Goal: Use online tool/utility: Utilize a website feature to perform a specific function

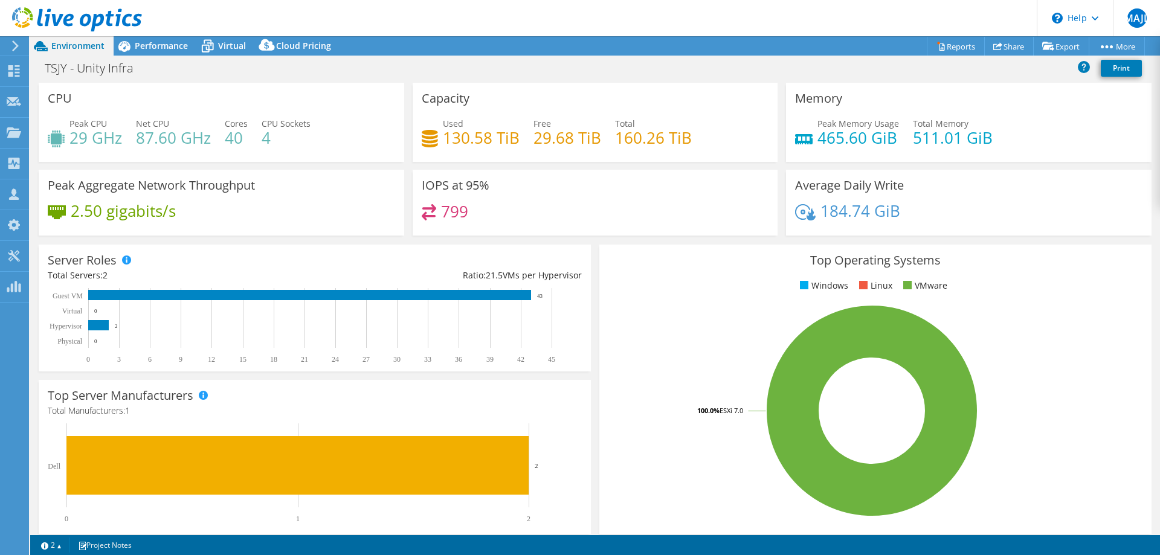
select select "USD"
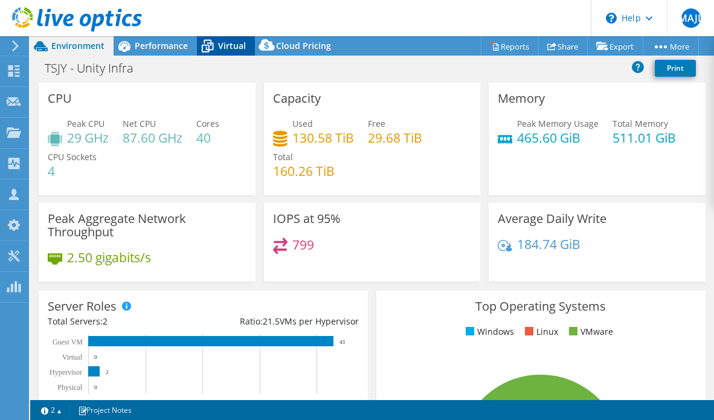
click at [225, 48] on span "Virtual" at bounding box center [232, 45] width 28 height 11
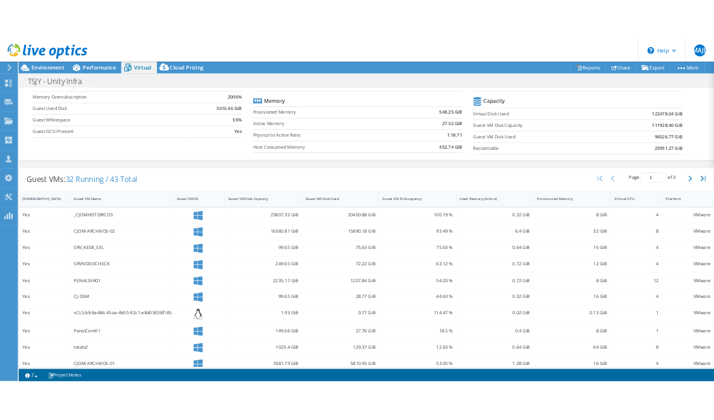
scroll to position [123, 0]
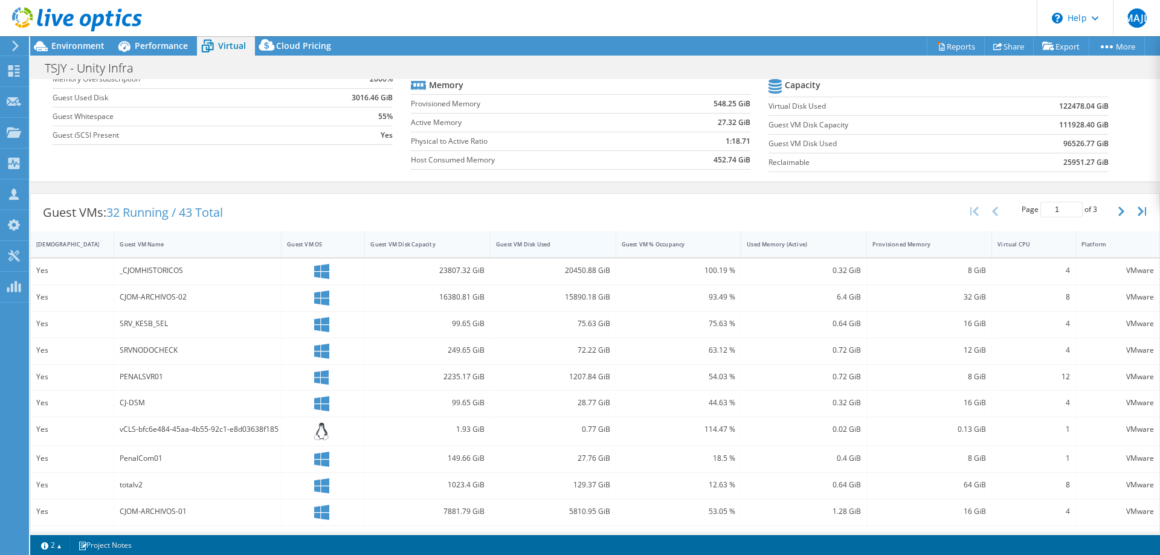
click at [547, 242] on div "Guest VM Disk Used" at bounding box center [546, 245] width 100 height 8
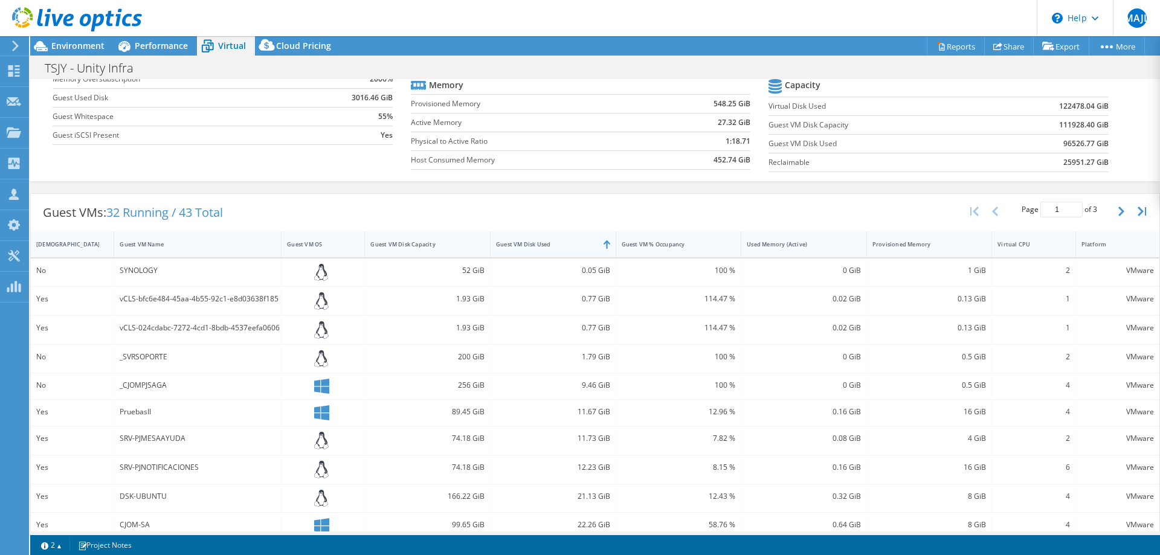
click at [544, 244] on div "Guest VM Disk Used" at bounding box center [546, 245] width 100 height 8
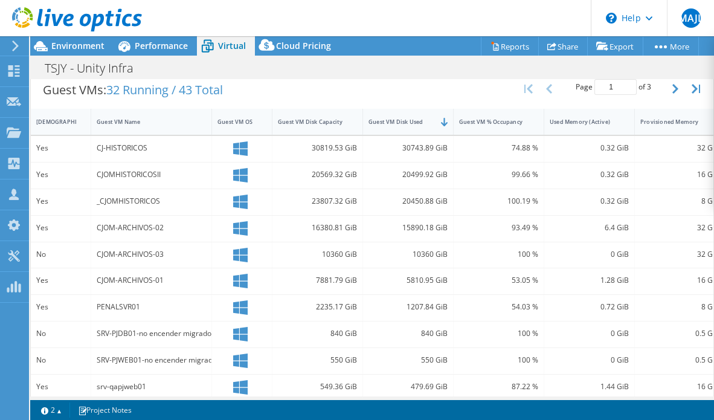
scroll to position [247, 0]
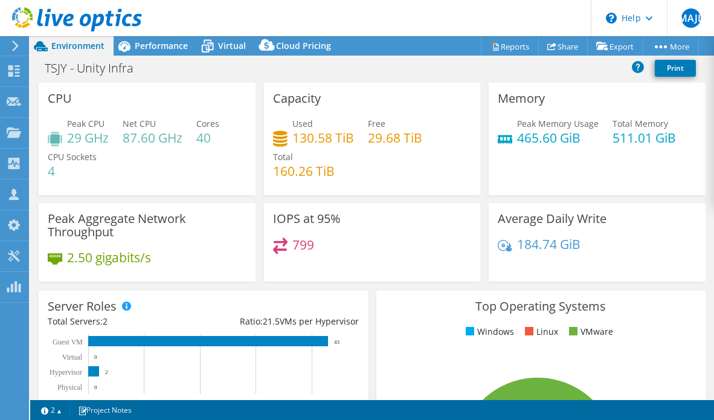
select select "USD"
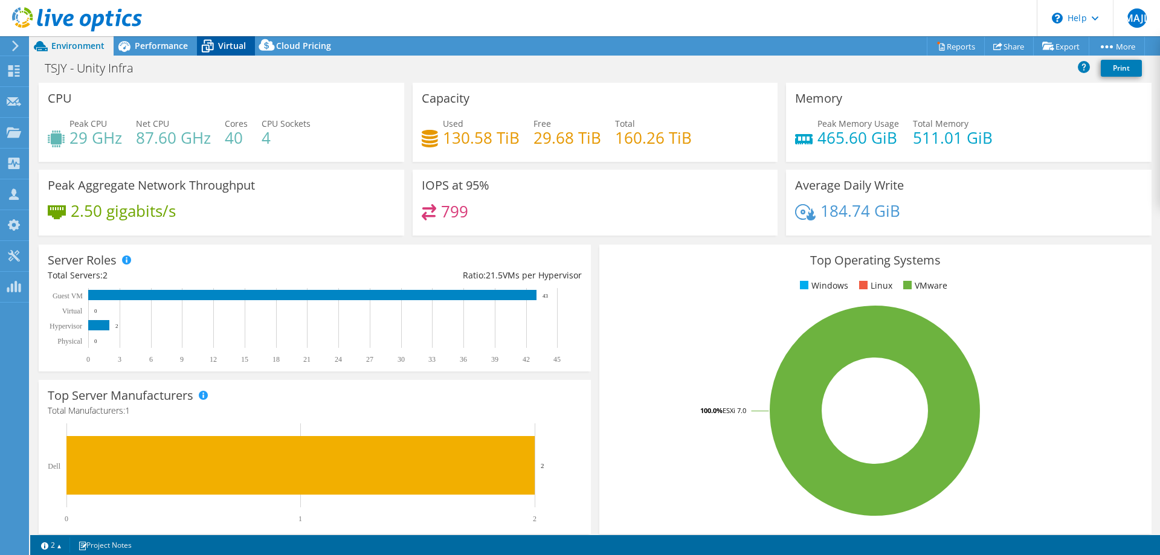
click at [227, 48] on span "Virtual" at bounding box center [232, 45] width 28 height 11
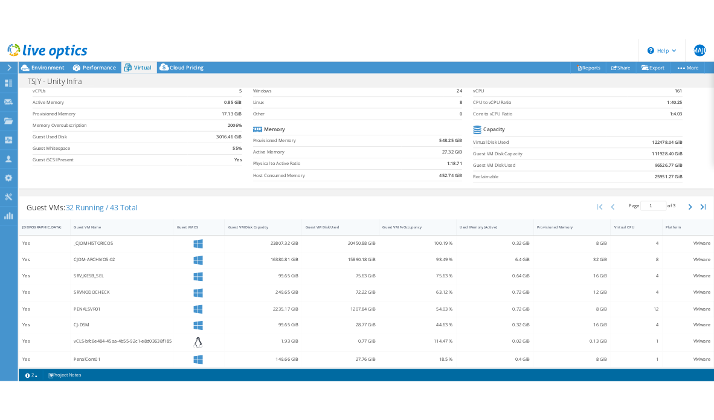
scroll to position [123, 0]
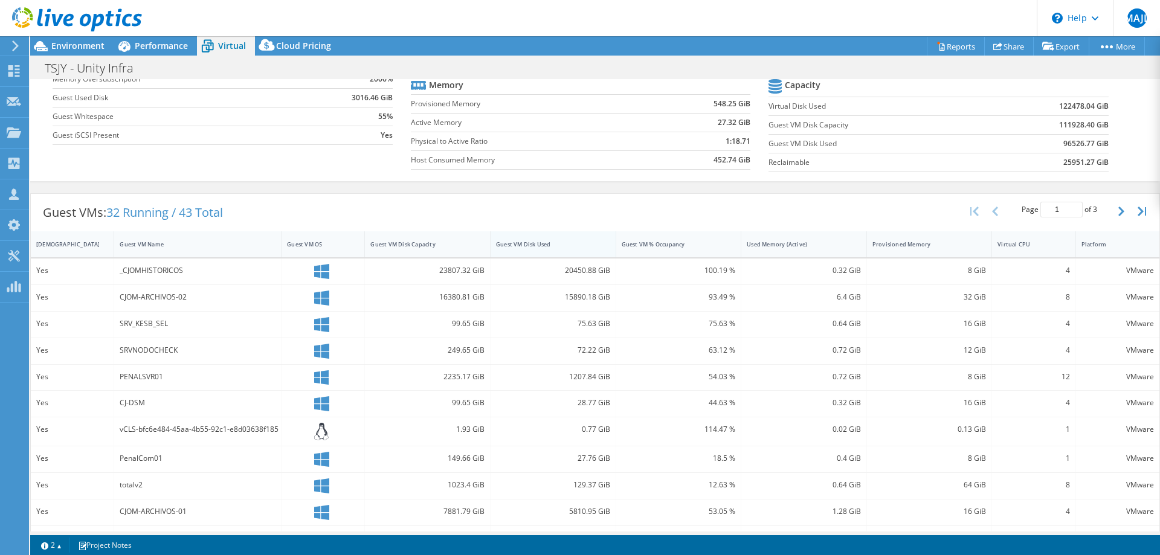
click at [537, 245] on div "Guest VM Disk Used" at bounding box center [546, 245] width 100 height 8
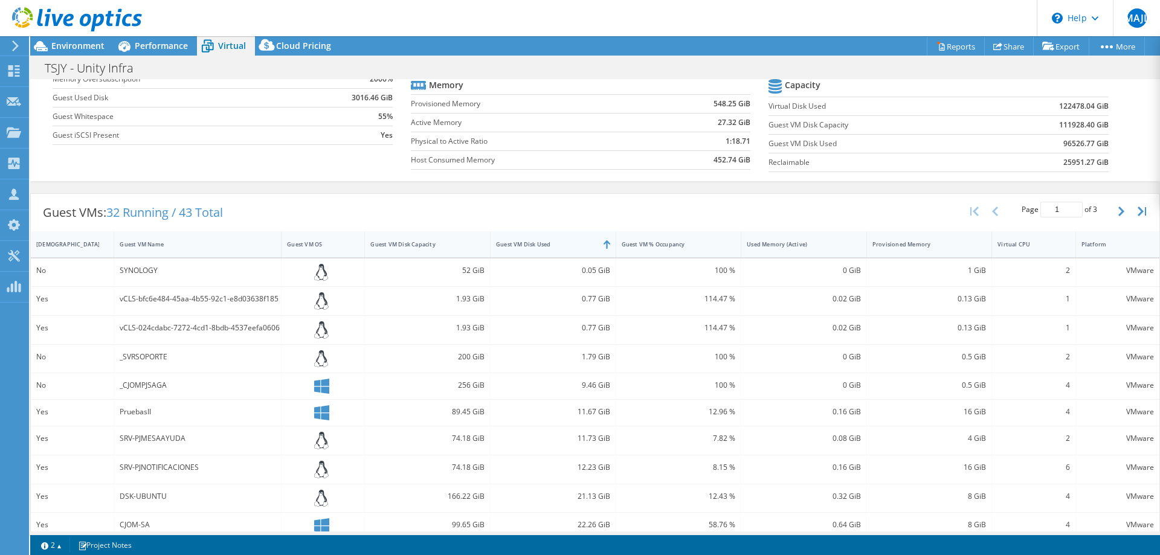
click at [536, 242] on div "Guest VM Disk Used" at bounding box center [546, 245] width 100 height 8
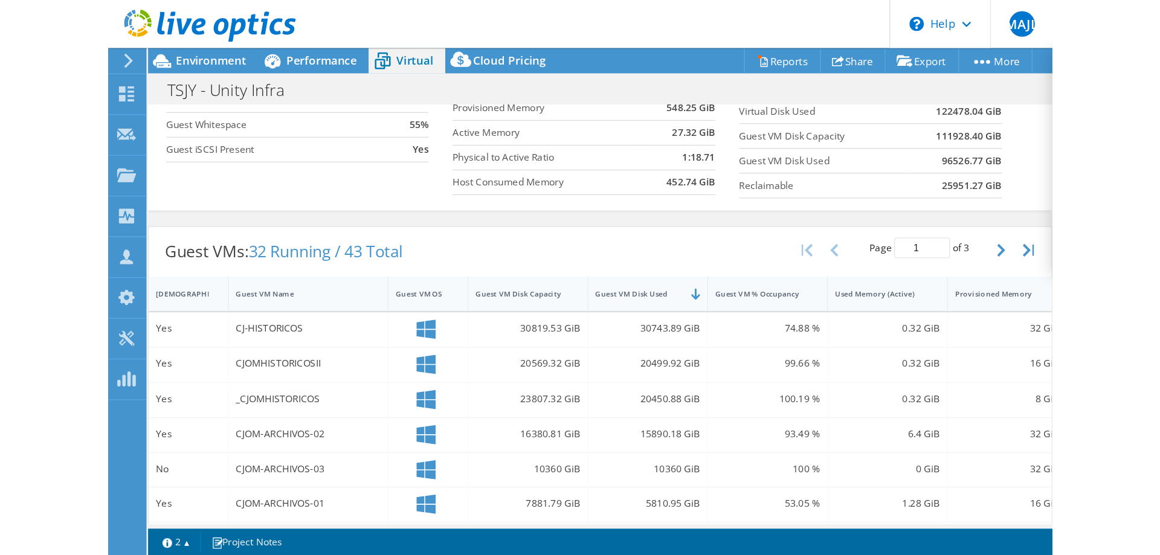
scroll to position [0, 0]
